Goal: Task Accomplishment & Management: Manage account settings

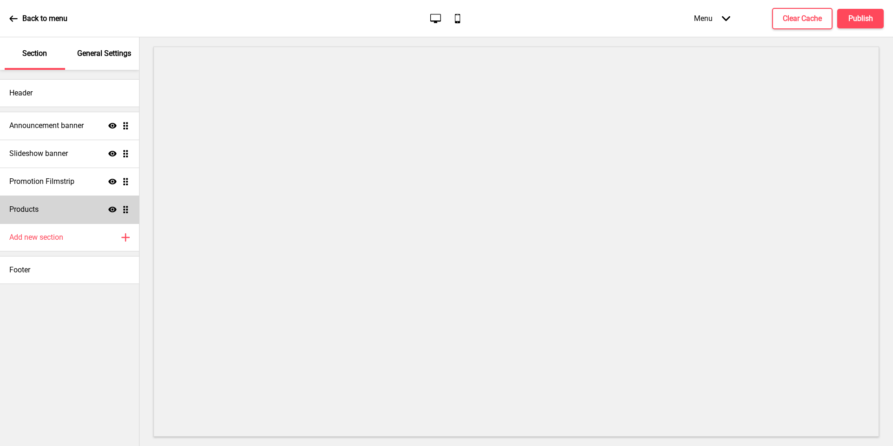
click at [32, 205] on h4 "Products" at bounding box center [23, 209] width 29 height 10
select select "list"
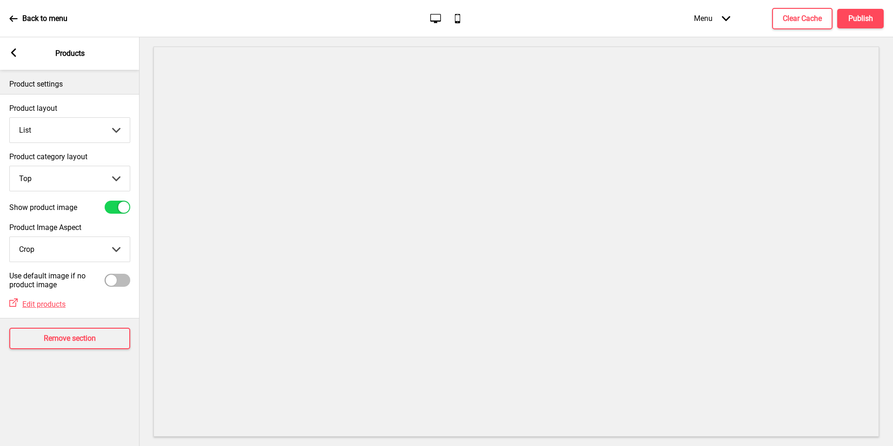
click at [84, 183] on select "Top Side" at bounding box center [70, 178] width 120 height 25
select select "side"
click at [10, 166] on select "Top Side" at bounding box center [70, 178] width 120 height 25
click at [82, 246] on select "Crop Natural" at bounding box center [70, 249] width 120 height 25
click at [10, 237] on select "Crop Natural" at bounding box center [70, 249] width 120 height 25
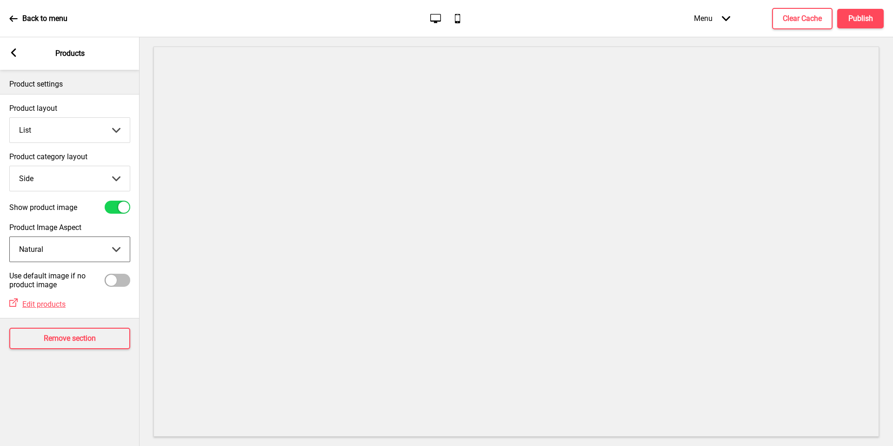
click at [82, 248] on select "Crop Natural" at bounding box center [70, 249] width 120 height 25
select select "cover"
click at [10, 237] on select "Crop Natural" at bounding box center [70, 249] width 120 height 25
click at [104, 136] on select "Grid List" at bounding box center [70, 130] width 120 height 25
click at [10, 118] on select "Grid List" at bounding box center [70, 130] width 120 height 25
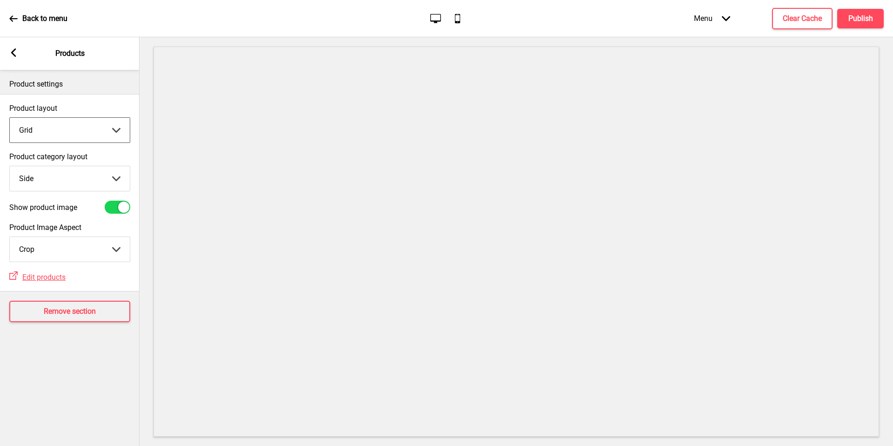
click at [54, 127] on select "Grid List" at bounding box center [70, 130] width 120 height 25
select select "list"
click at [10, 118] on select "Grid List" at bounding box center [70, 130] width 120 height 25
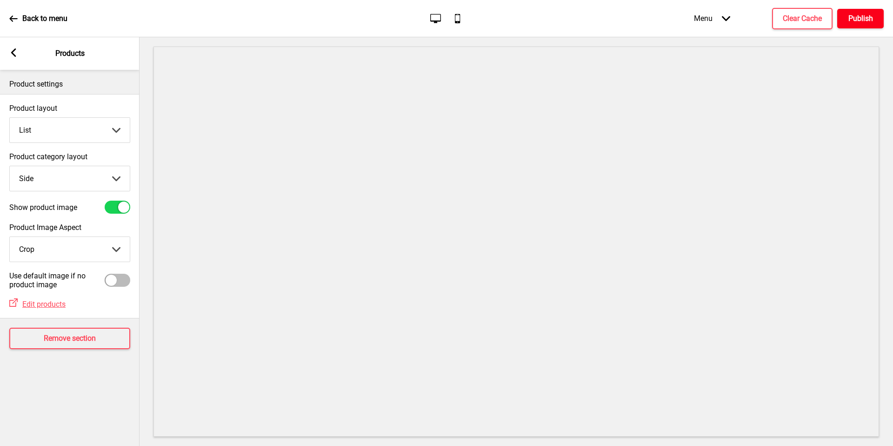
click at [845, 16] on button "Publish" at bounding box center [861, 19] width 47 height 20
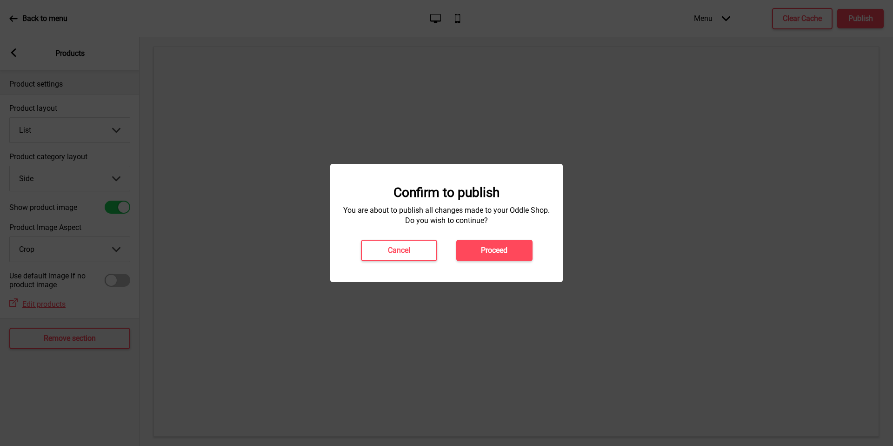
click at [488, 258] on button "Proceed" at bounding box center [495, 250] width 76 height 21
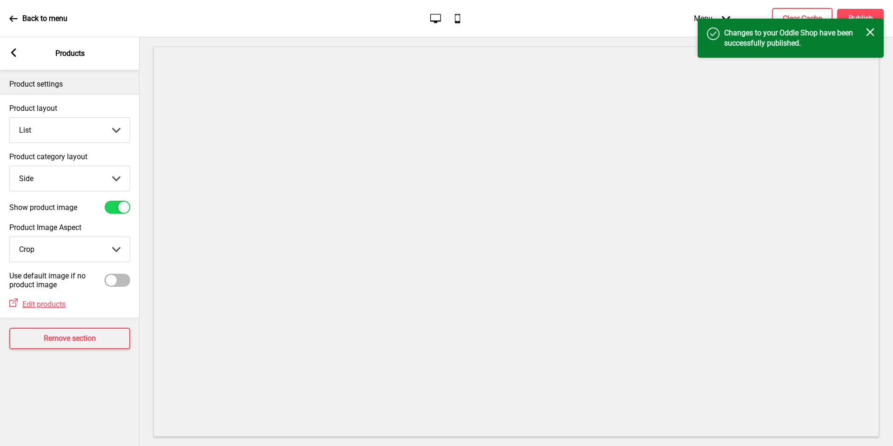
click at [804, 19] on div "Success Changes to your Oddle Shop have been successfully published. Close" at bounding box center [791, 38] width 186 height 39
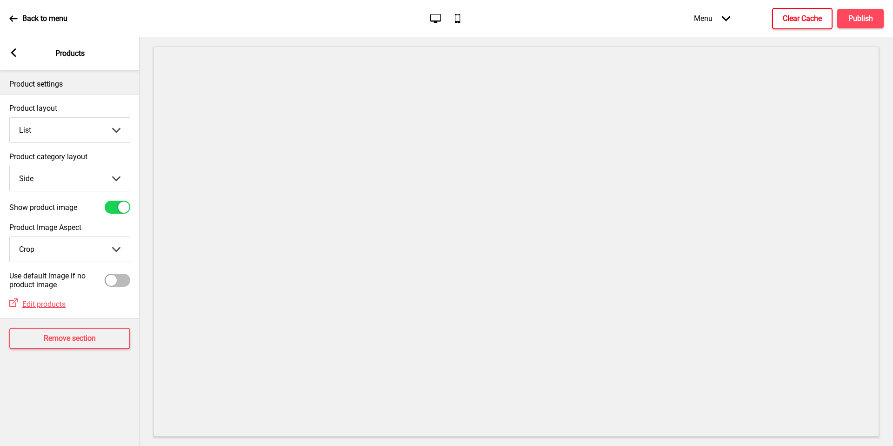
click at [806, 15] on h4 "Clear Cache" at bounding box center [802, 18] width 39 height 10
